Goal: Task Accomplishment & Management: Complete application form

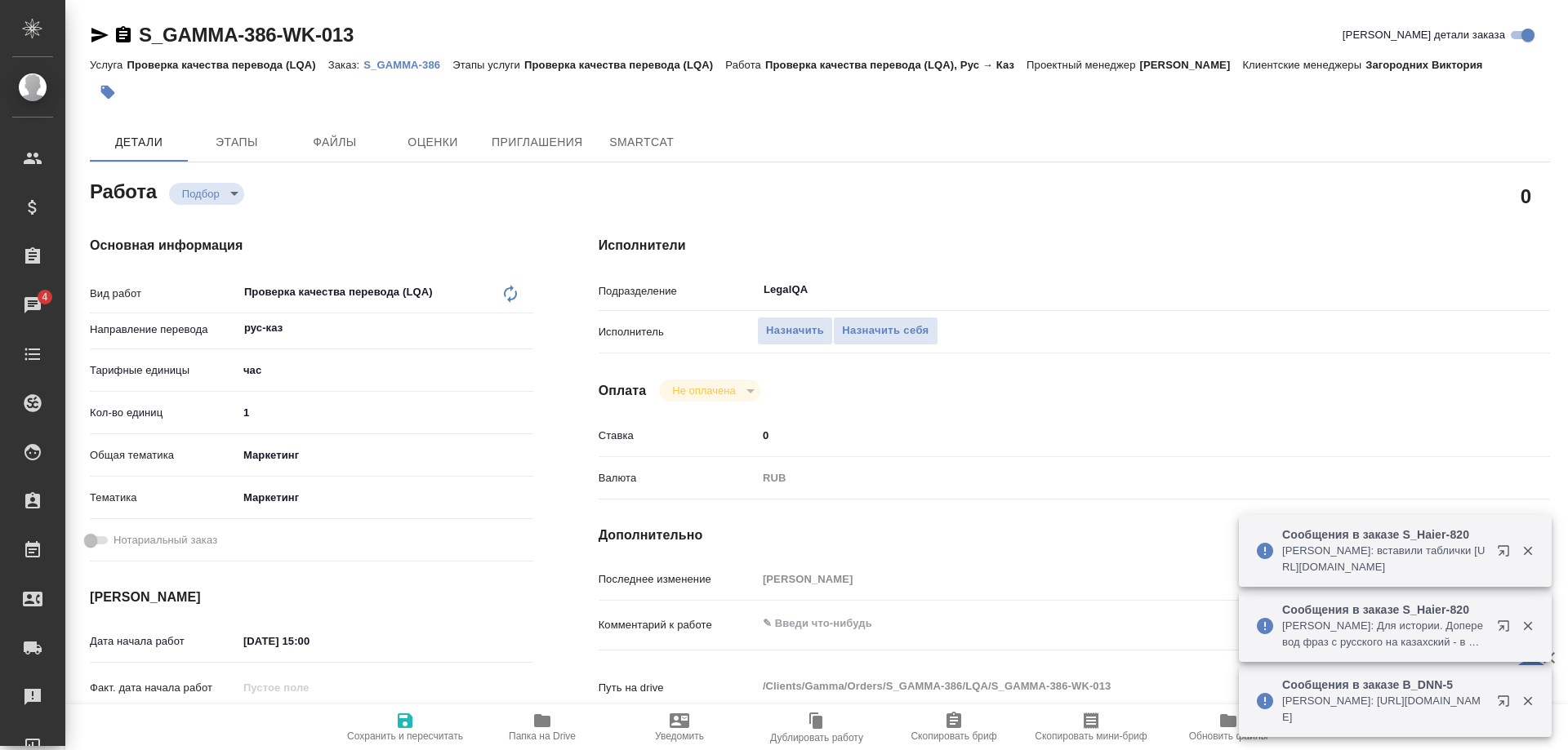
click at [1515, 550] on button "button" at bounding box center [1526, 551] width 33 height 15
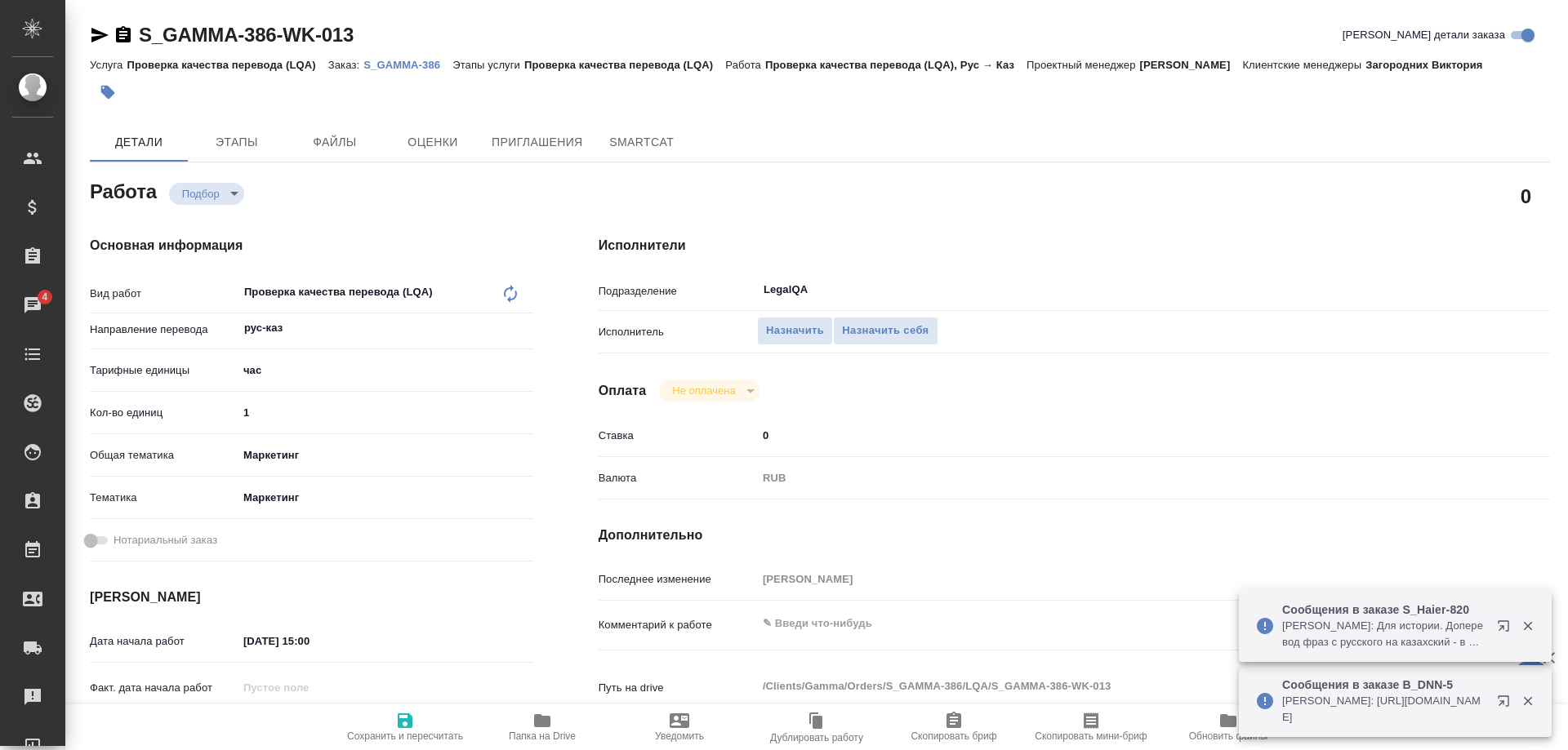
click at [1521, 619] on icon "button" at bounding box center [1528, 626] width 15 height 15
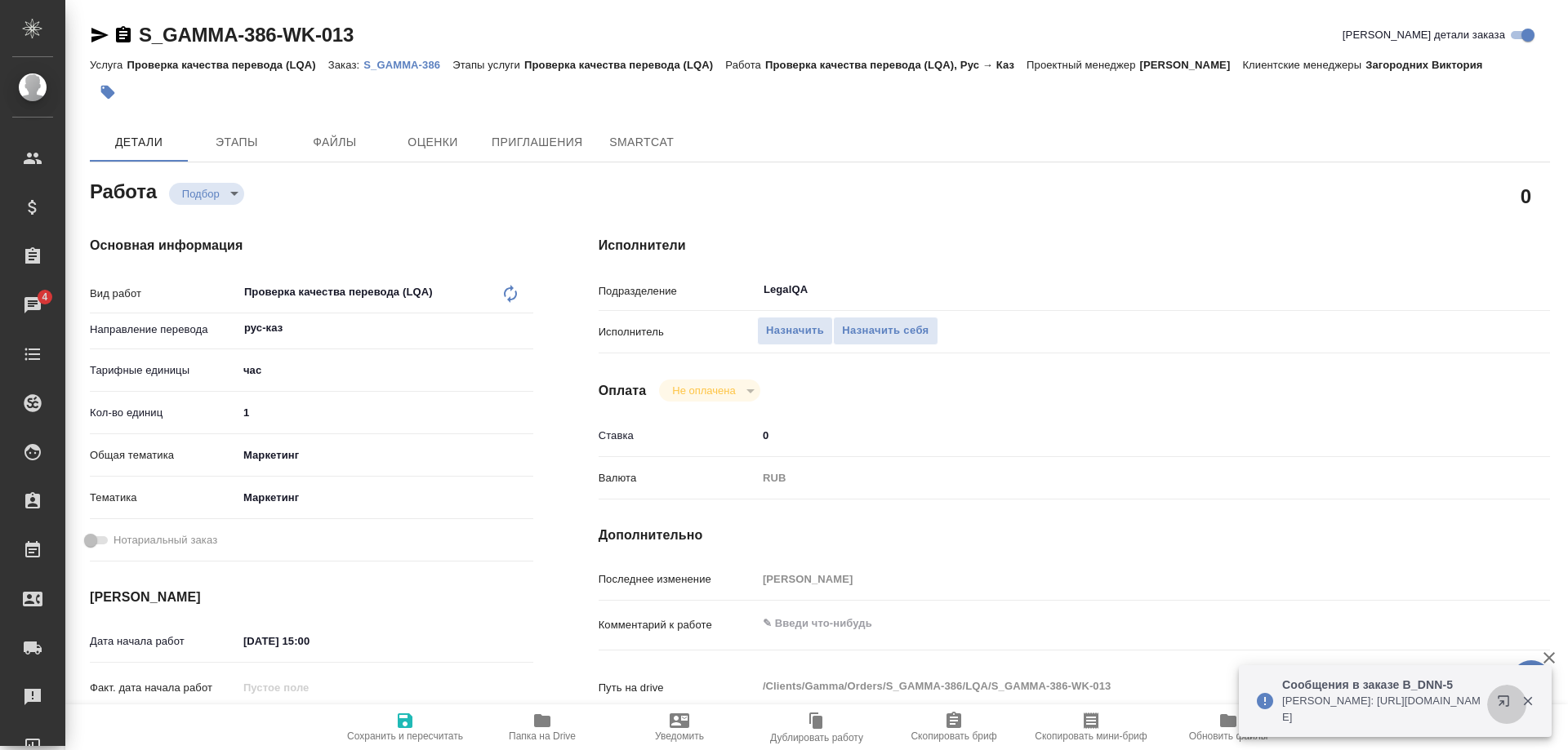
click at [1516, 689] on button "button" at bounding box center [1506, 704] width 39 height 39
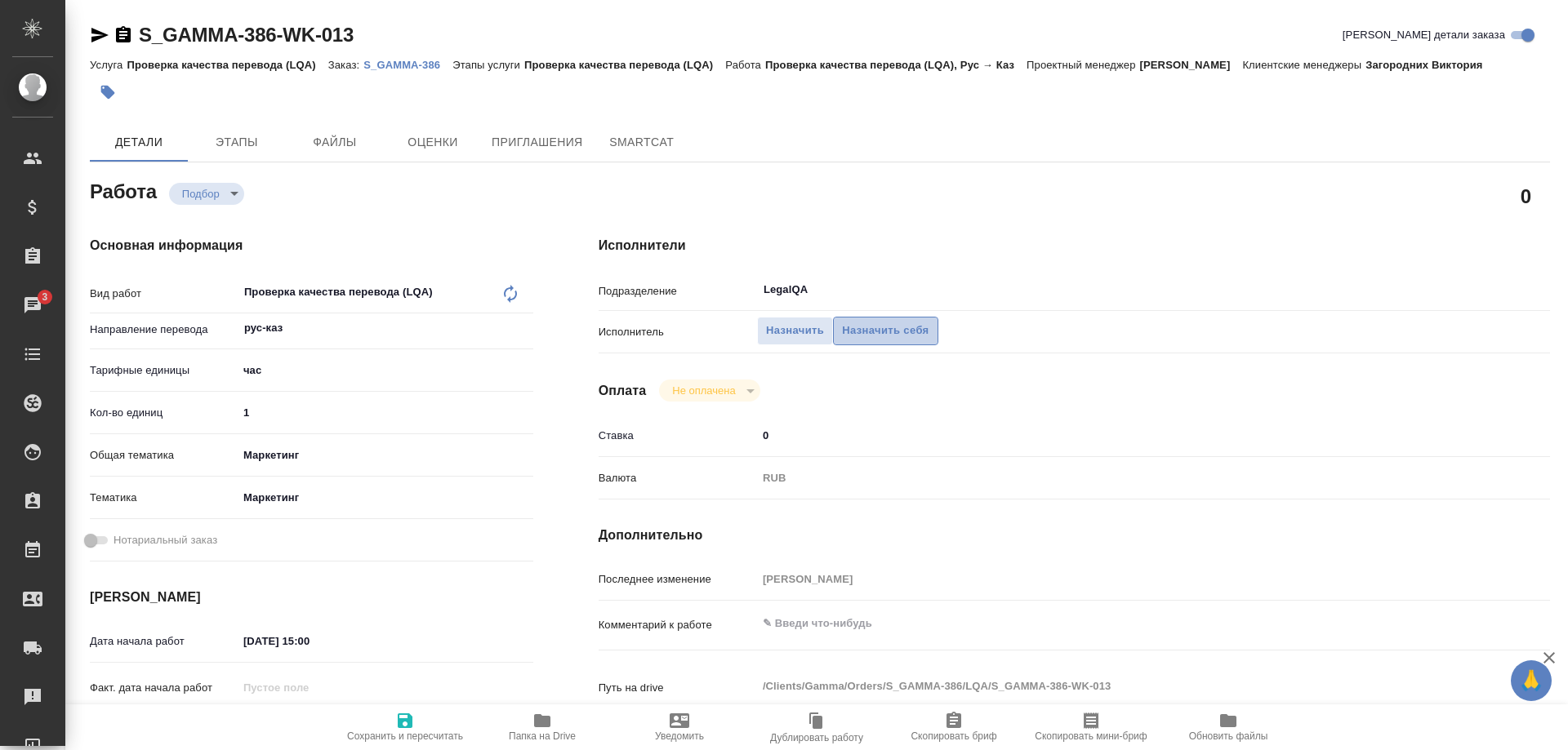
click at [865, 322] on span "Назначить себя" at bounding box center [885, 331] width 87 height 19
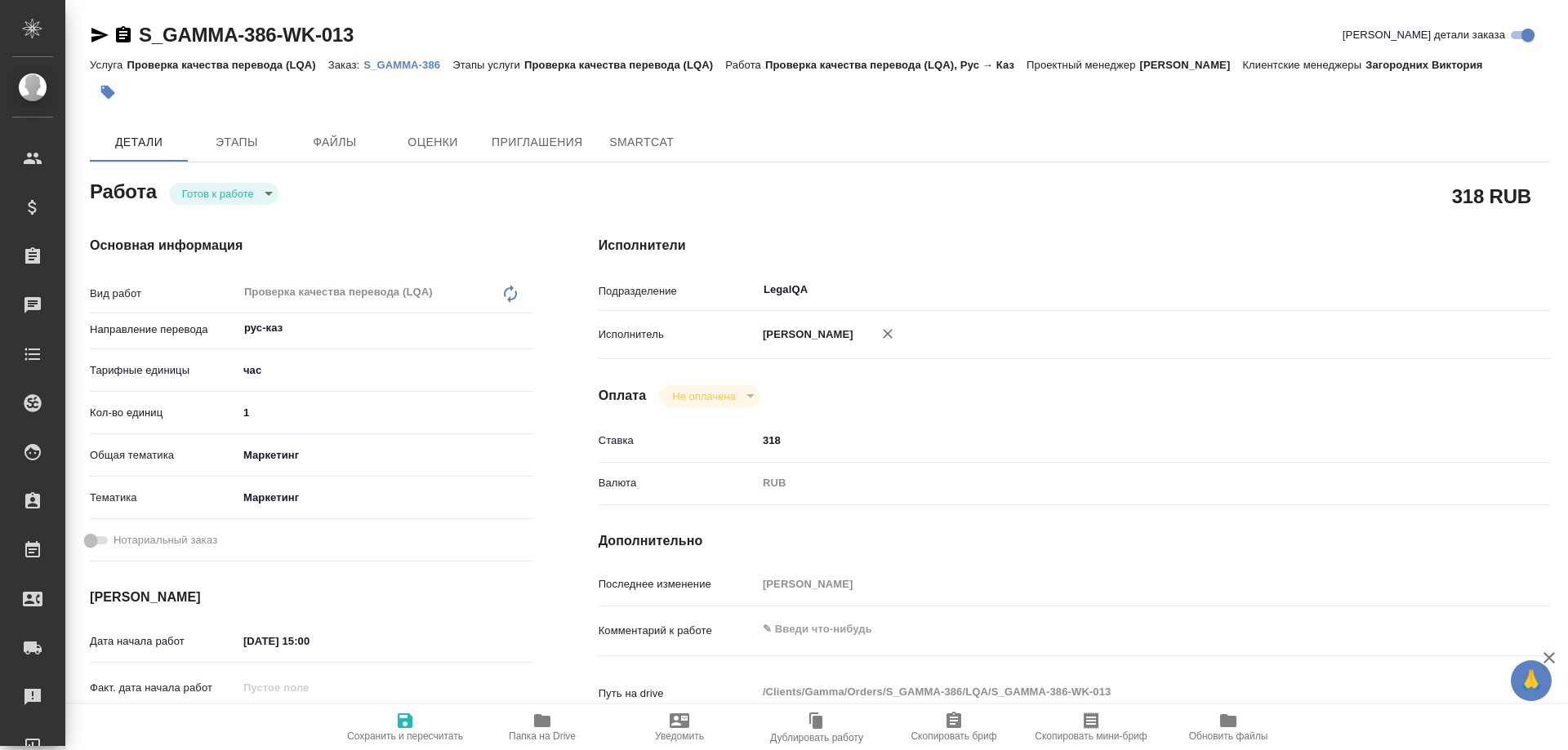
type textarea "x"
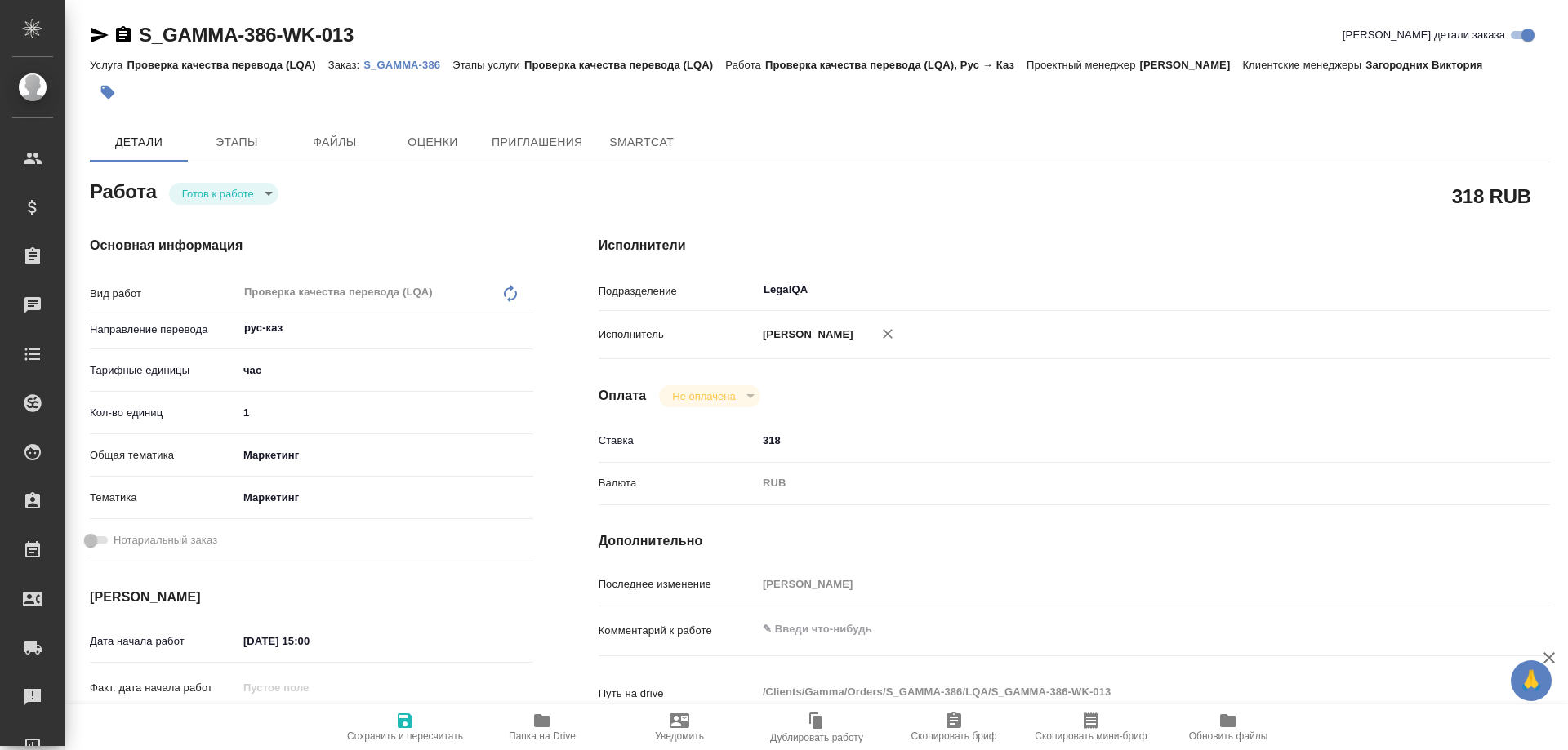
type textarea "x"
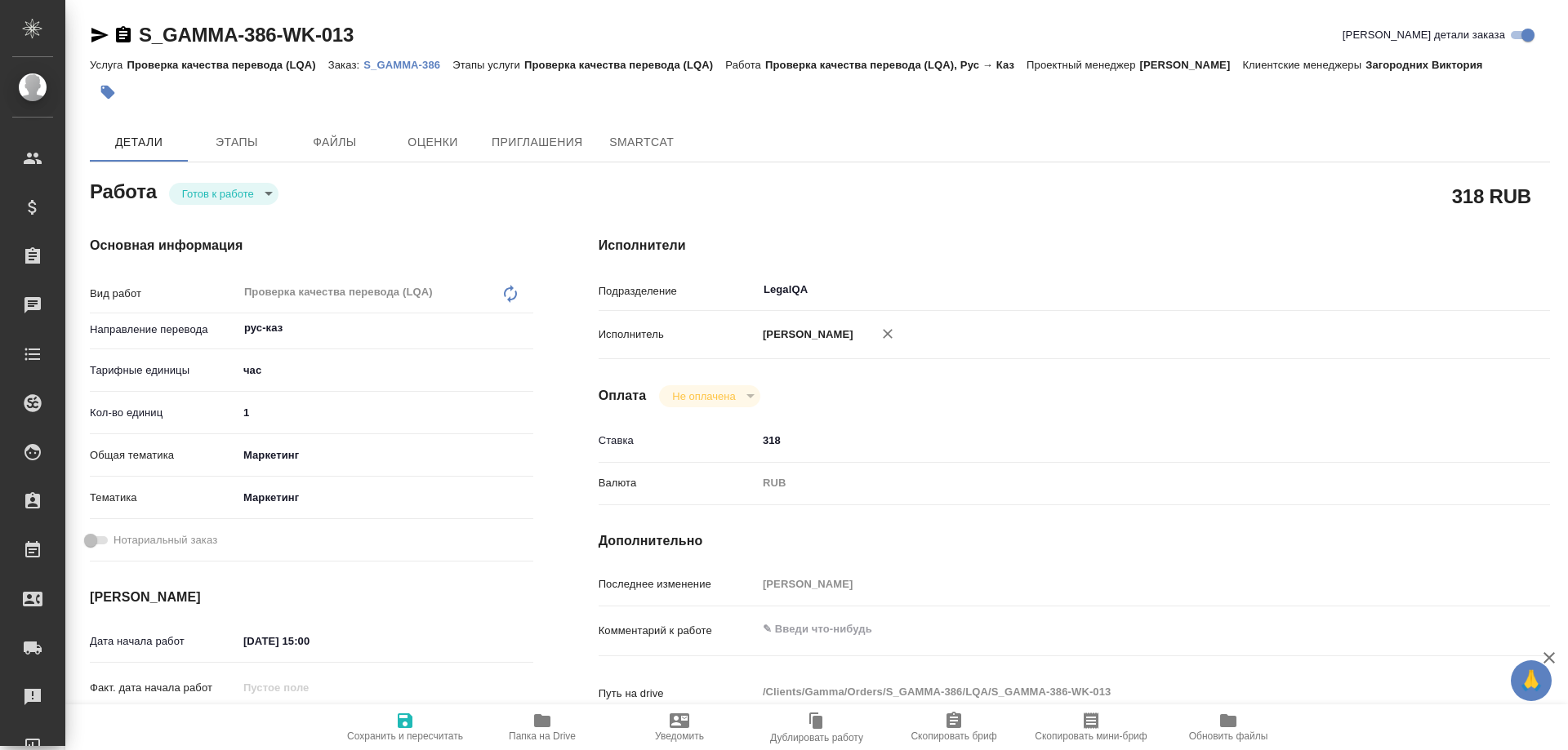
type textarea "x"
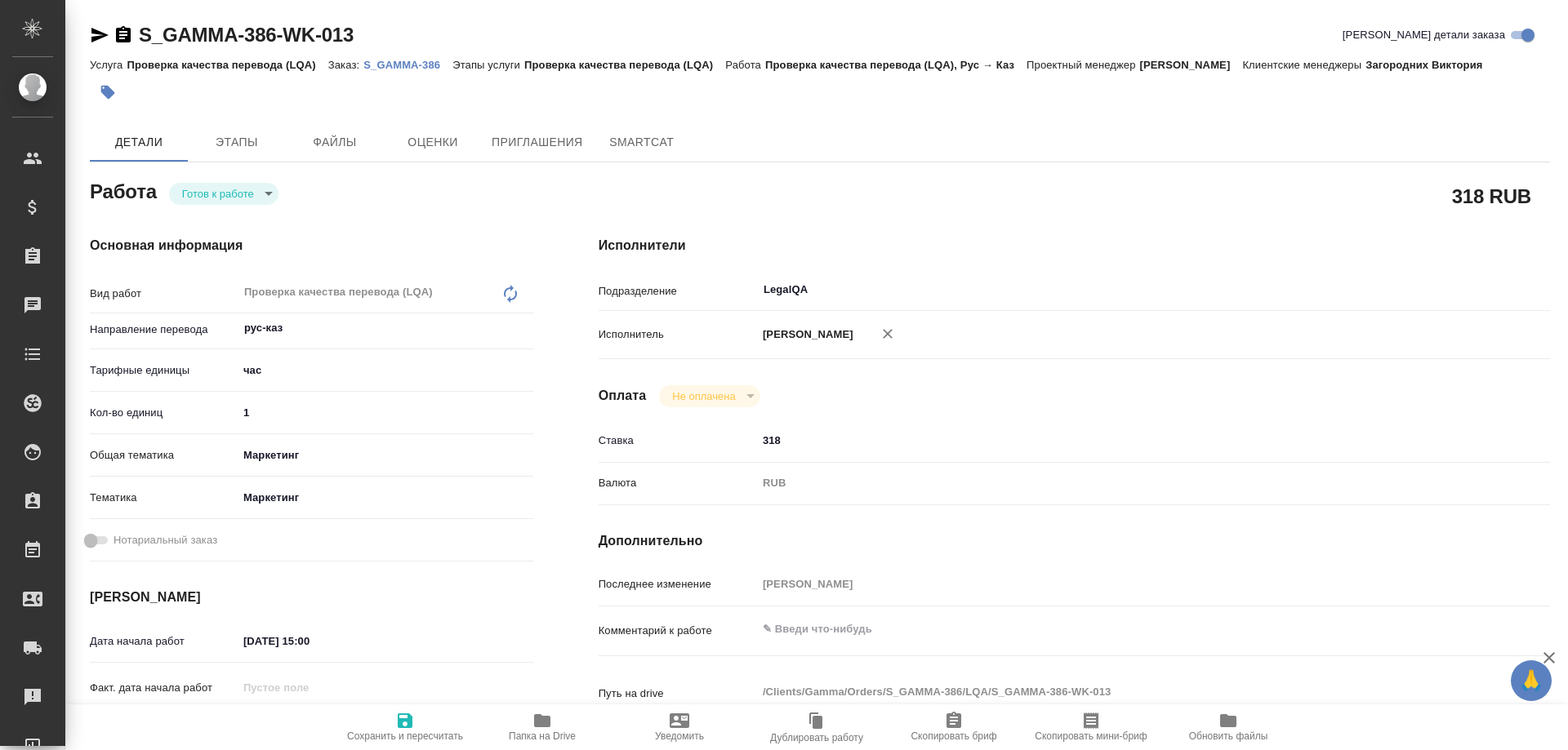
type textarea "x"
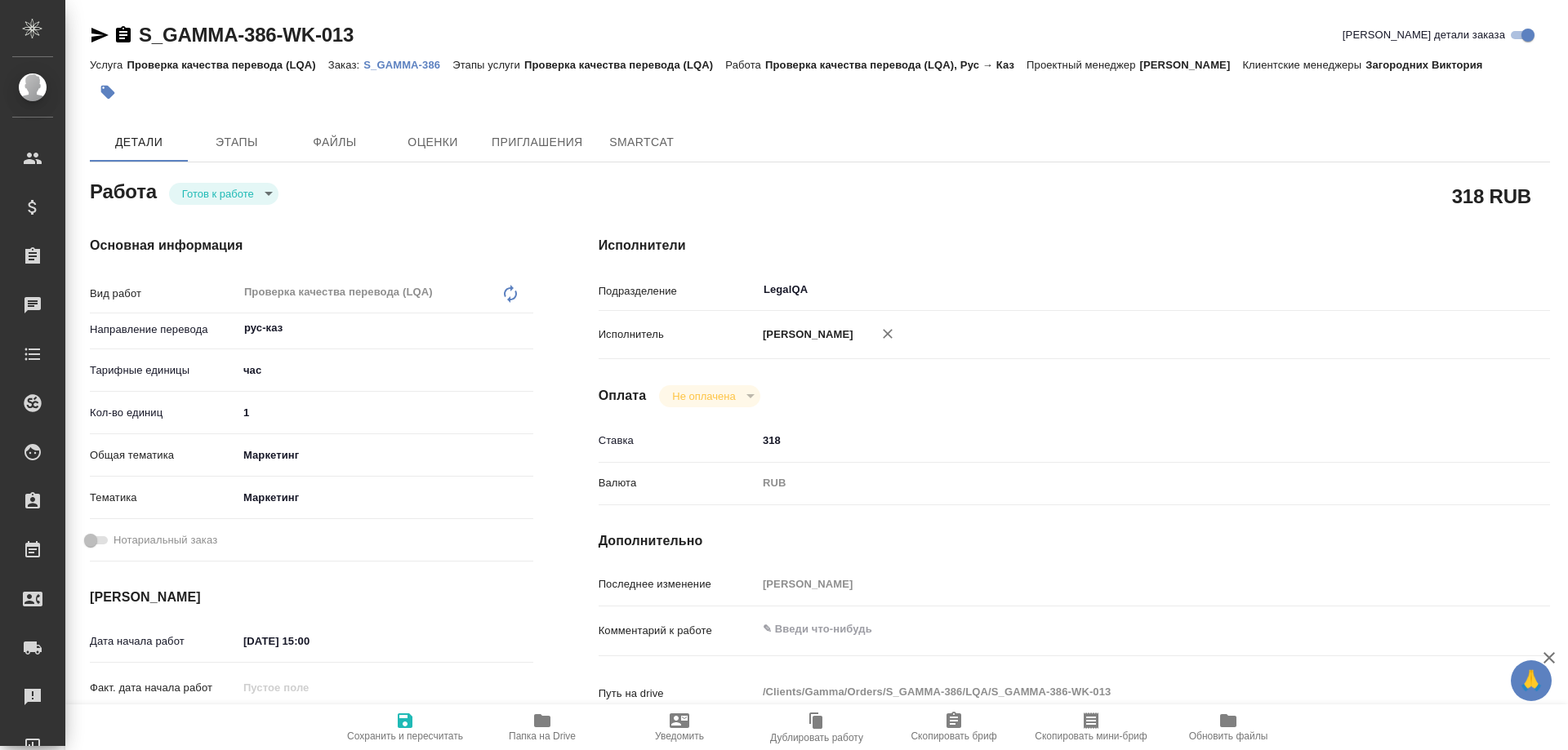
type textarea "x"
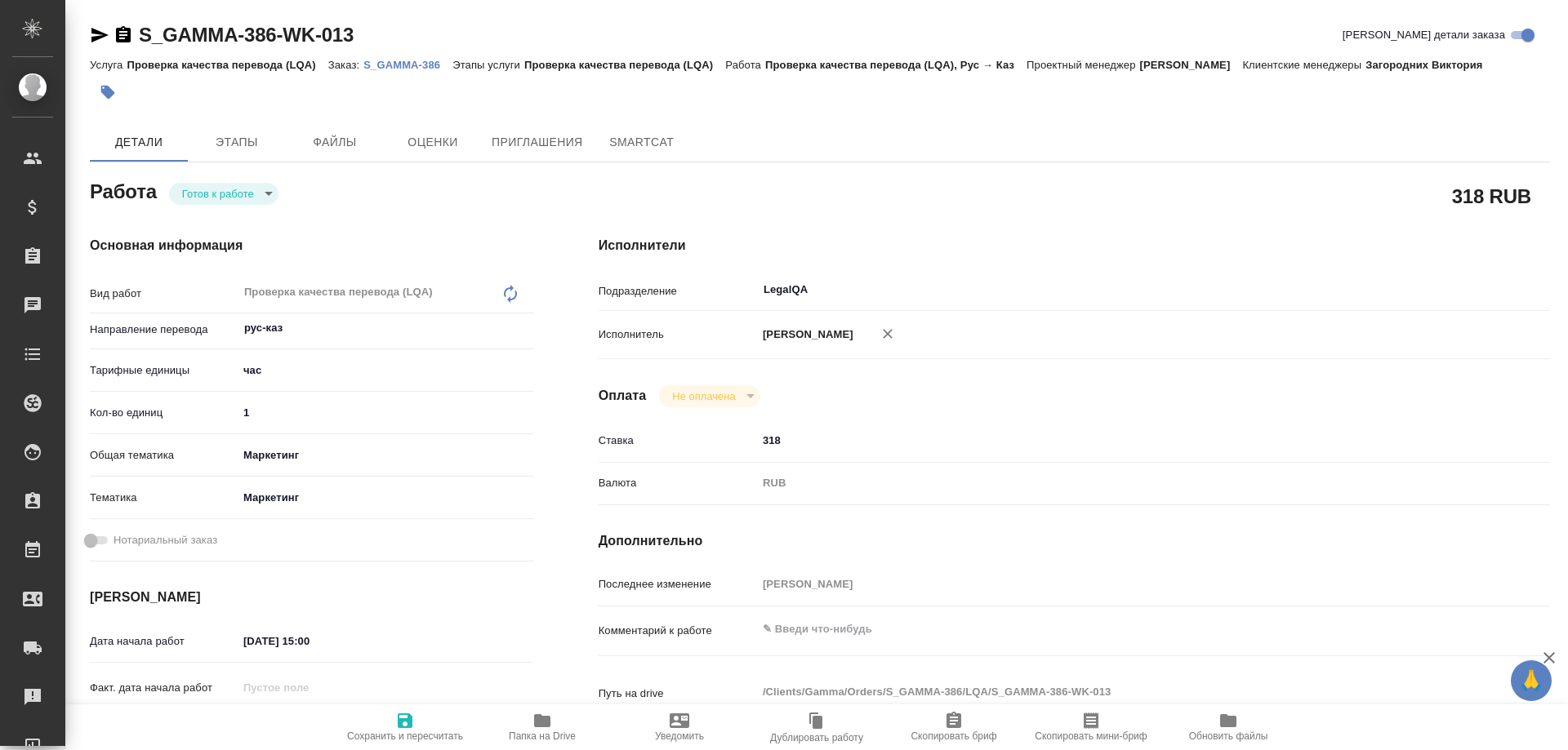
type textarea "x"
